Goal: Task Accomplishment & Management: Use online tool/utility

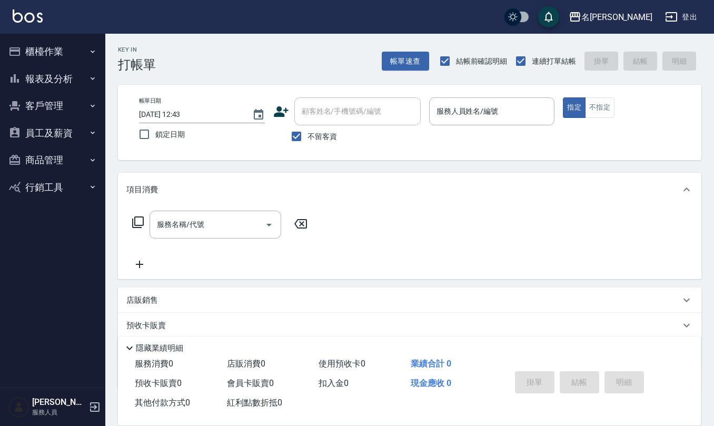
click at [36, 156] on button "商品管理" at bounding box center [52, 159] width 97 height 27
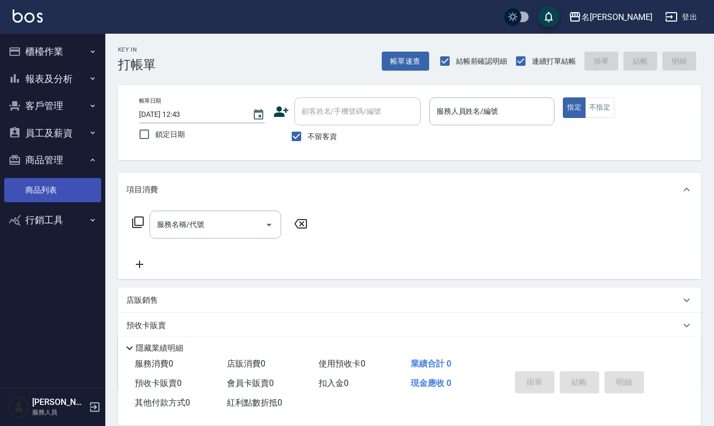
click at [57, 194] on link "商品列表" at bounding box center [52, 190] width 97 height 24
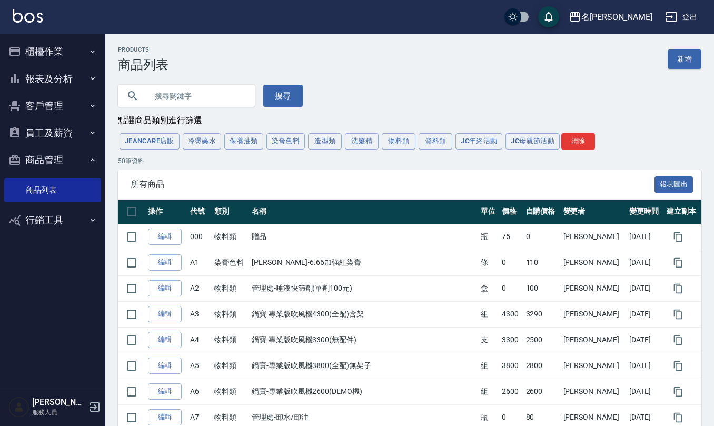
click at [200, 94] on input "text" at bounding box center [197, 96] width 99 height 28
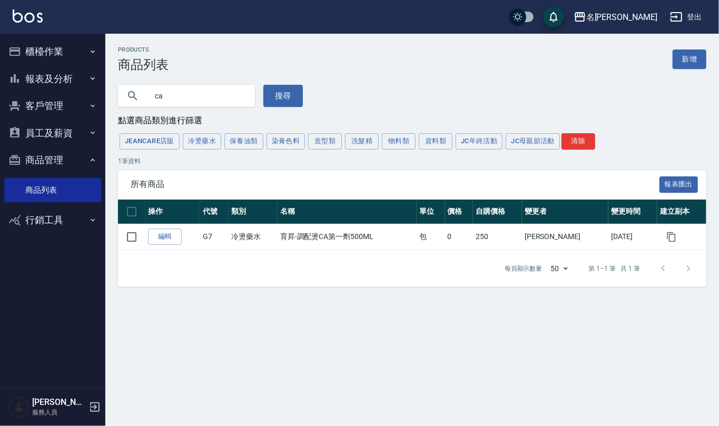
drag, startPoint x: 180, startPoint y: 101, endPoint x: 136, endPoint y: 97, distance: 44.4
click at [136, 97] on div "ca" at bounding box center [186, 96] width 137 height 22
type input "tg"
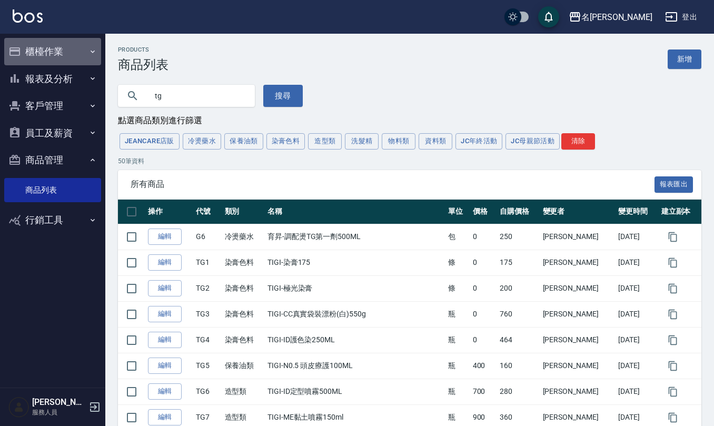
click at [55, 42] on button "櫃檯作業" at bounding box center [52, 51] width 97 height 27
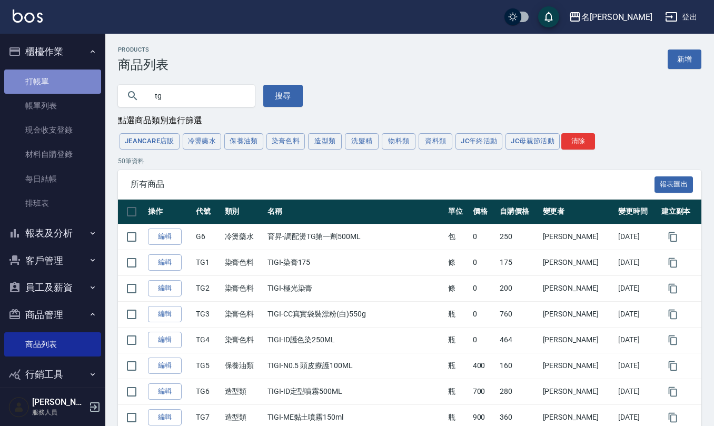
click at [53, 76] on link "打帳單" at bounding box center [52, 82] width 97 height 24
